Goal: Task Accomplishment & Management: Complete application form

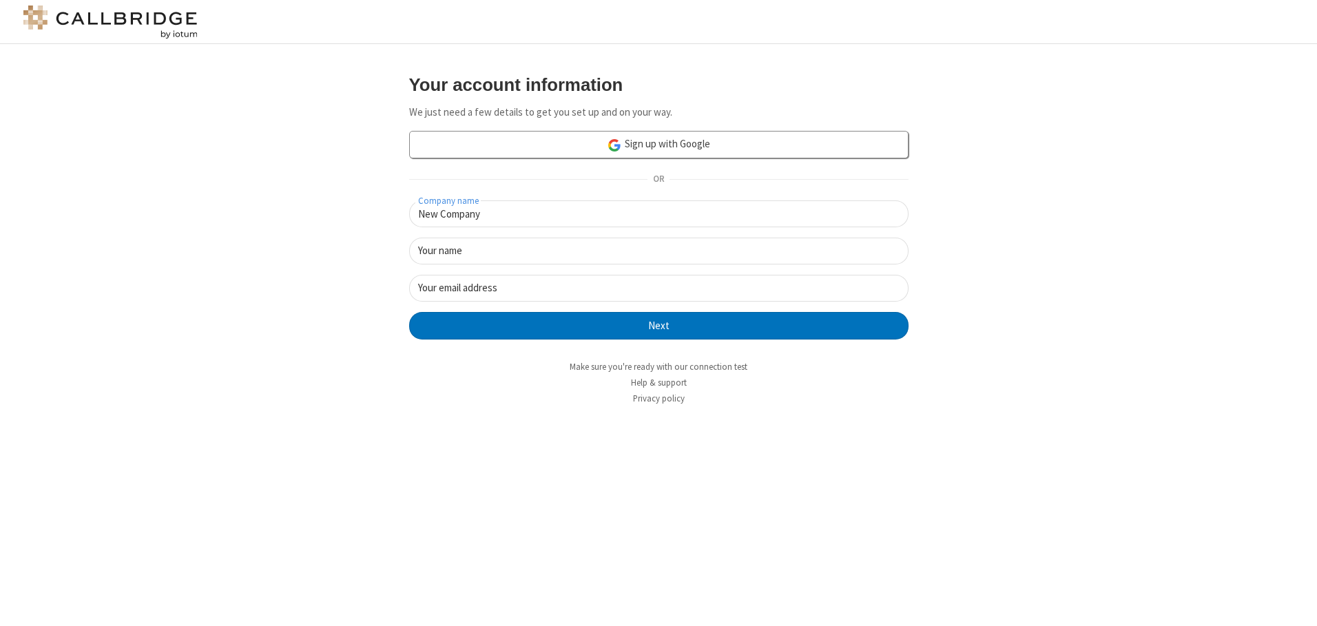
type input "New Company"
type input "New User"
type input "newUser@newUser.freesmackdown.b"
click button "Next" at bounding box center [659, 326] width 500 height 28
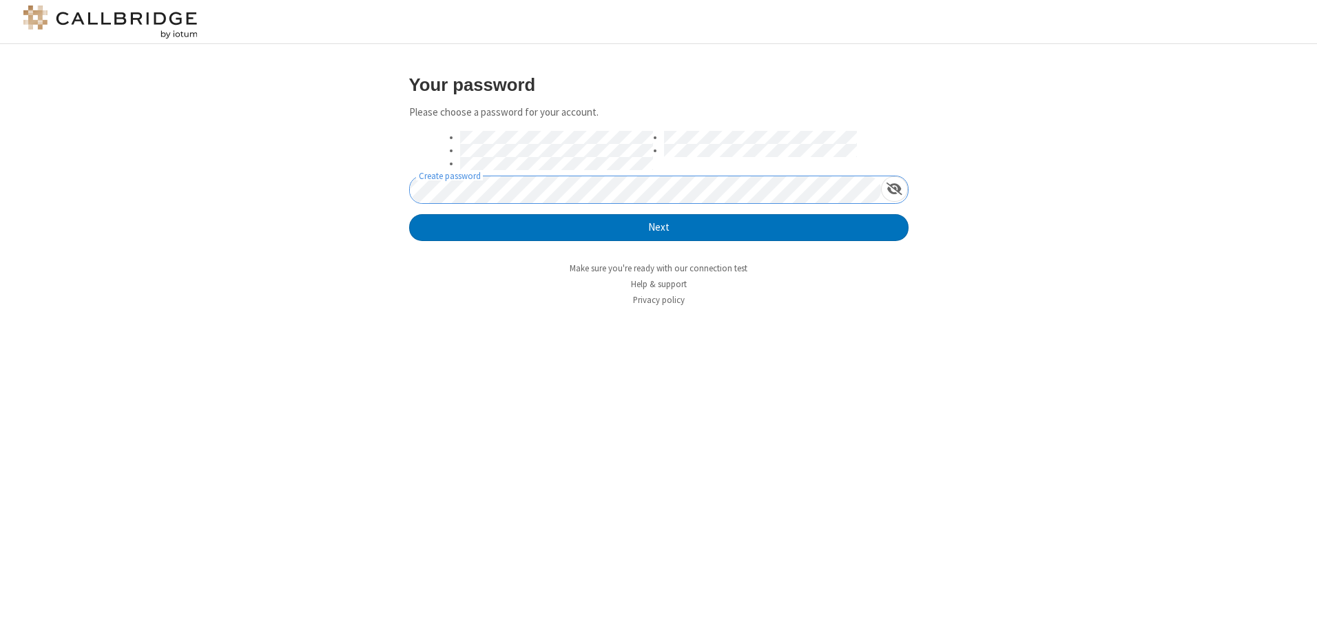
click button "Next" at bounding box center [659, 228] width 500 height 28
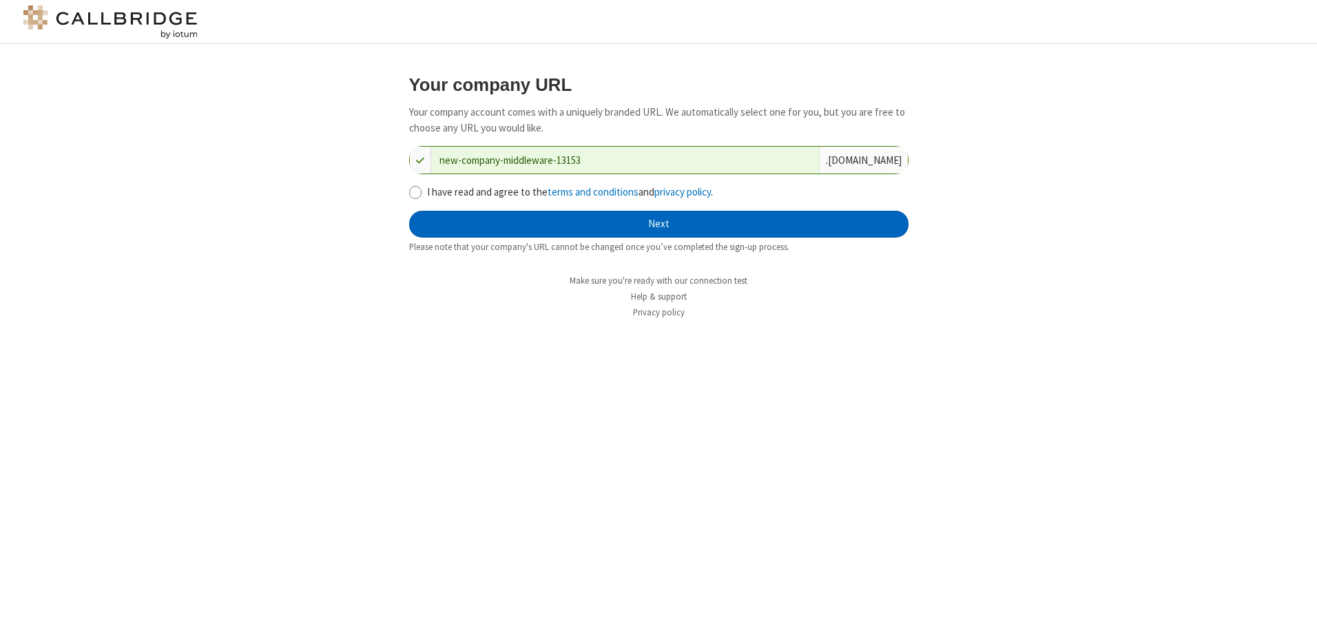
click at [659, 224] on button "Next" at bounding box center [659, 225] width 500 height 28
